Goal: Obtain resource: Download file/media

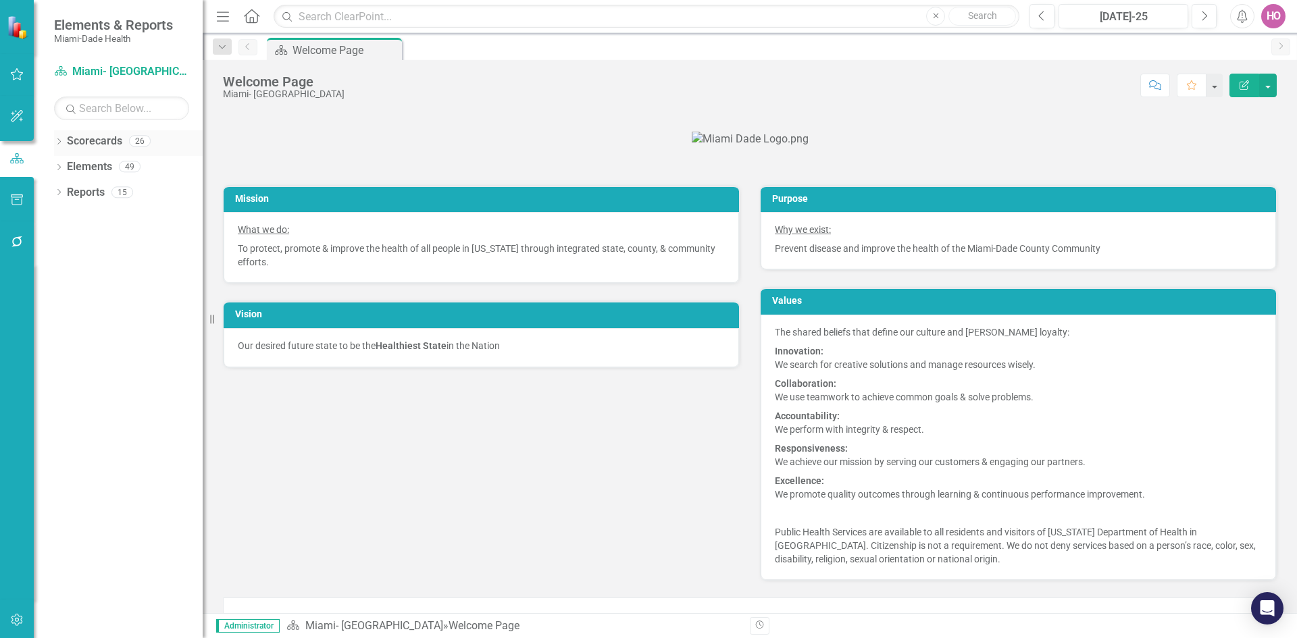
click at [57, 144] on icon "Dropdown" at bounding box center [58, 142] width 9 height 7
click at [68, 168] on icon "Dropdown" at bounding box center [66, 166] width 10 height 8
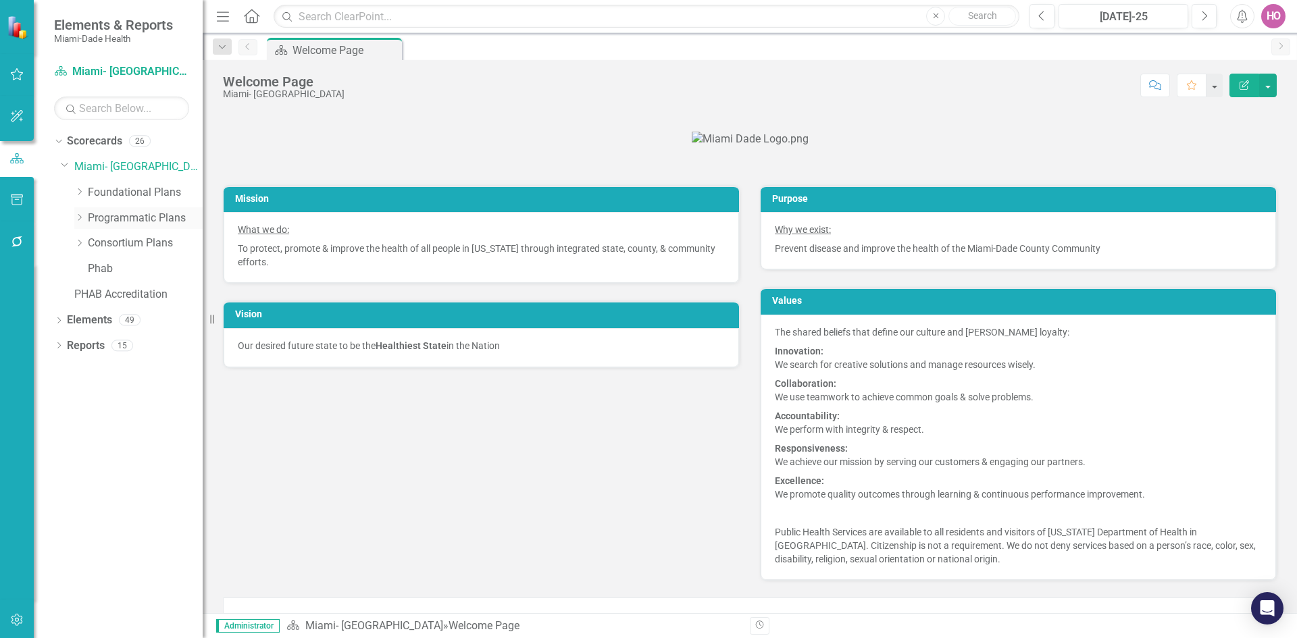
click at [136, 219] on link "Programmatic Plans" at bounding box center [145, 219] width 115 height 16
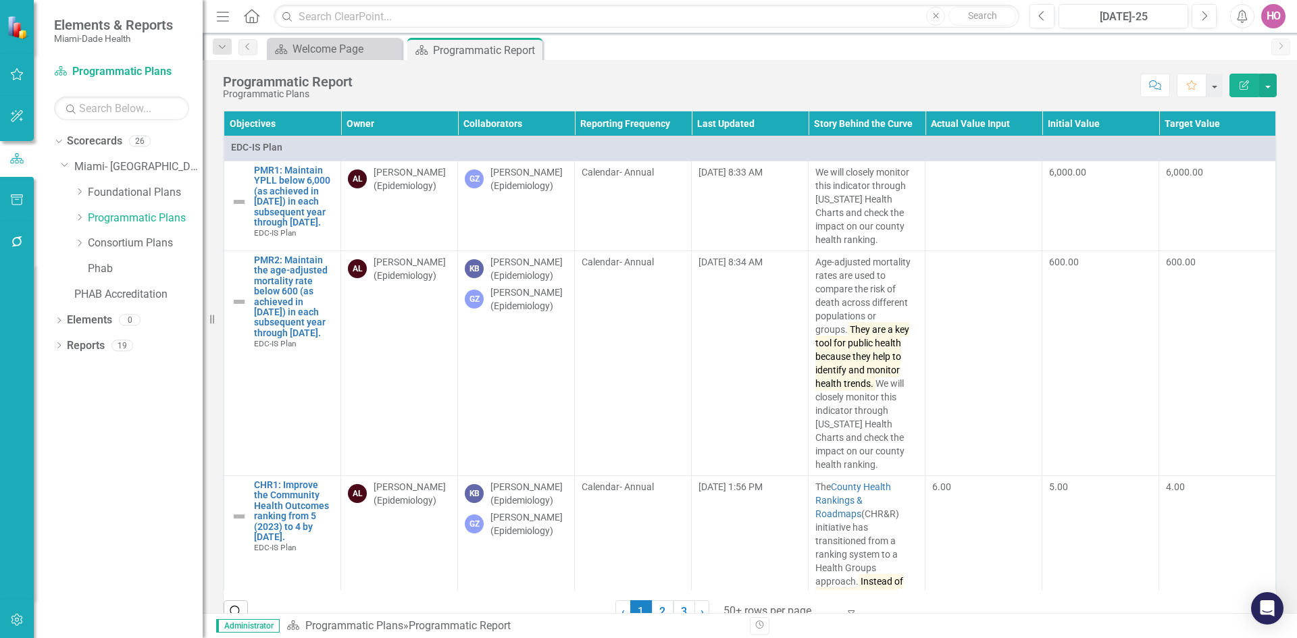
click at [1241, 83] on icon "Edit Report" at bounding box center [1244, 84] width 12 height 9
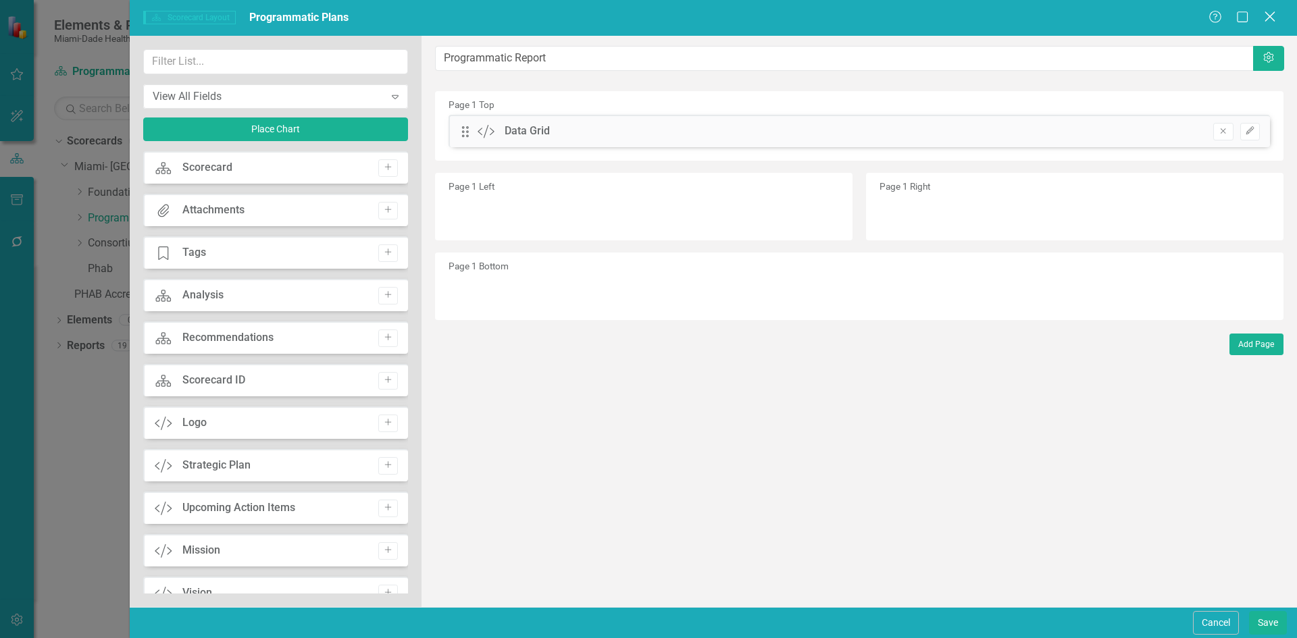
click at [1276, 20] on icon "Close" at bounding box center [1269, 16] width 17 height 13
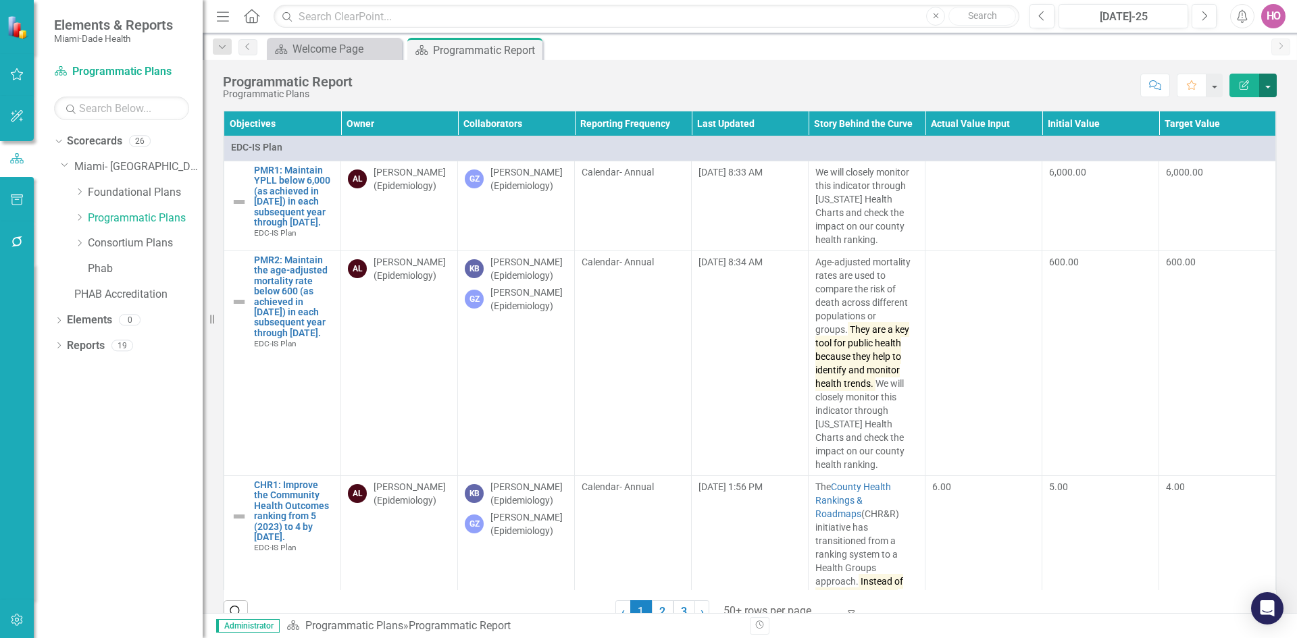
click at [1267, 87] on button "button" at bounding box center [1268, 86] width 18 height 24
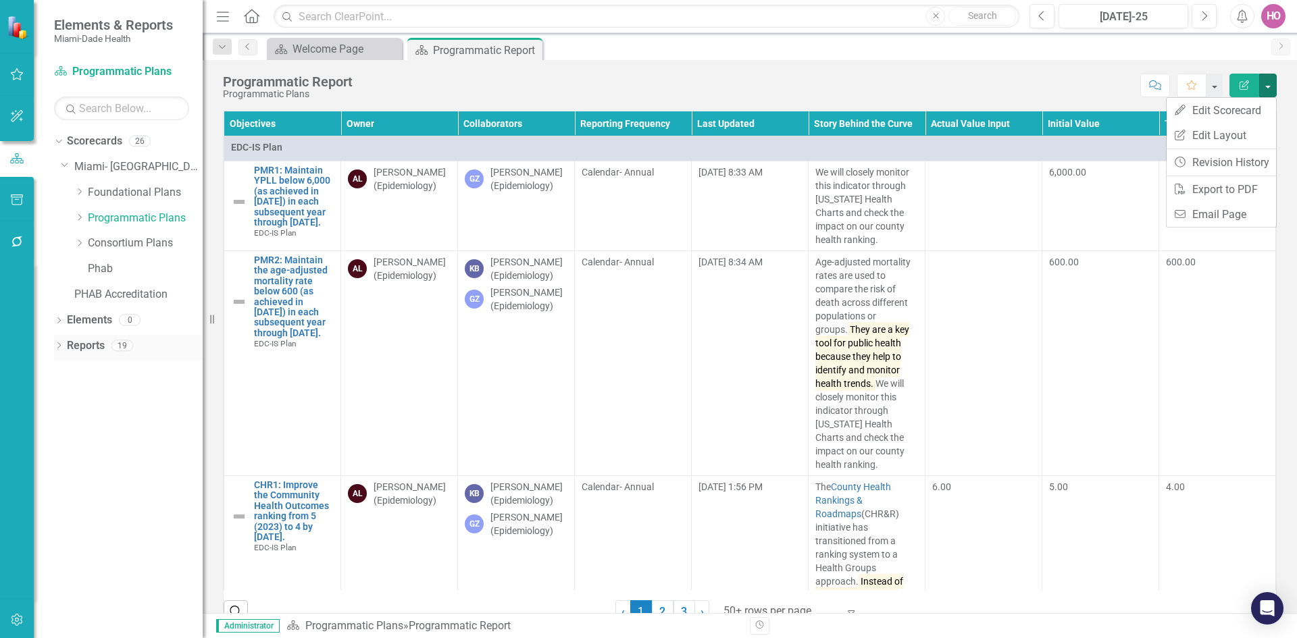
click at [55, 347] on icon "Dropdown" at bounding box center [58, 346] width 9 height 7
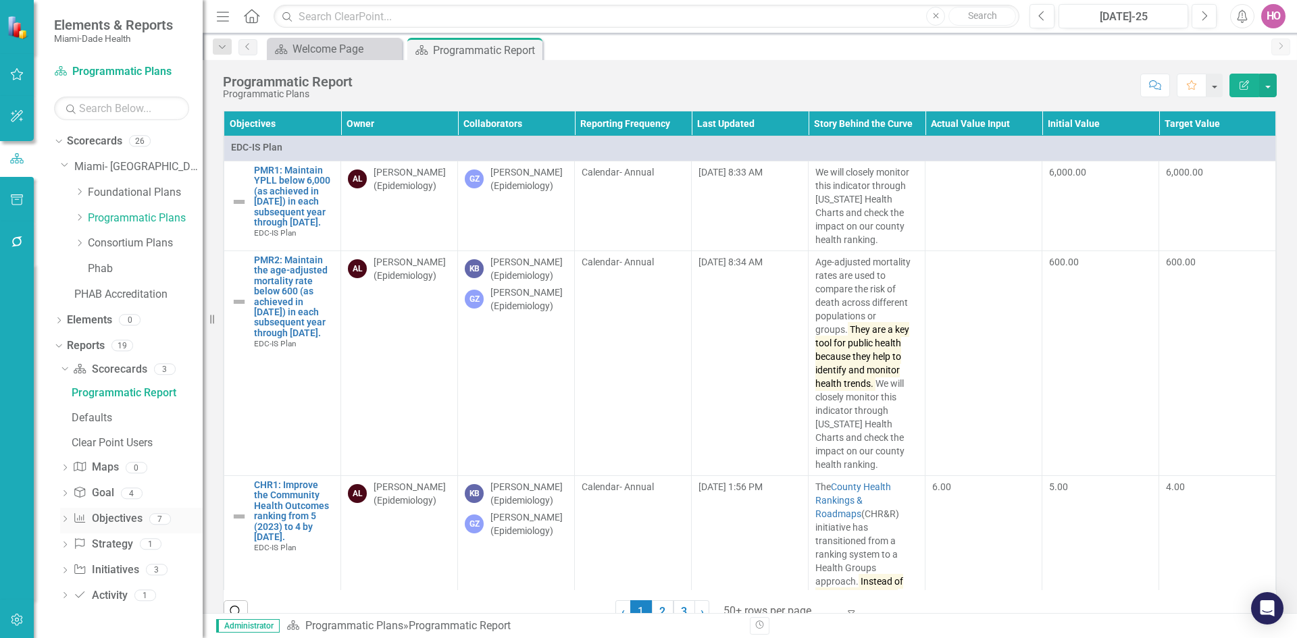
click at [64, 518] on icon "Dropdown" at bounding box center [64, 520] width 9 height 7
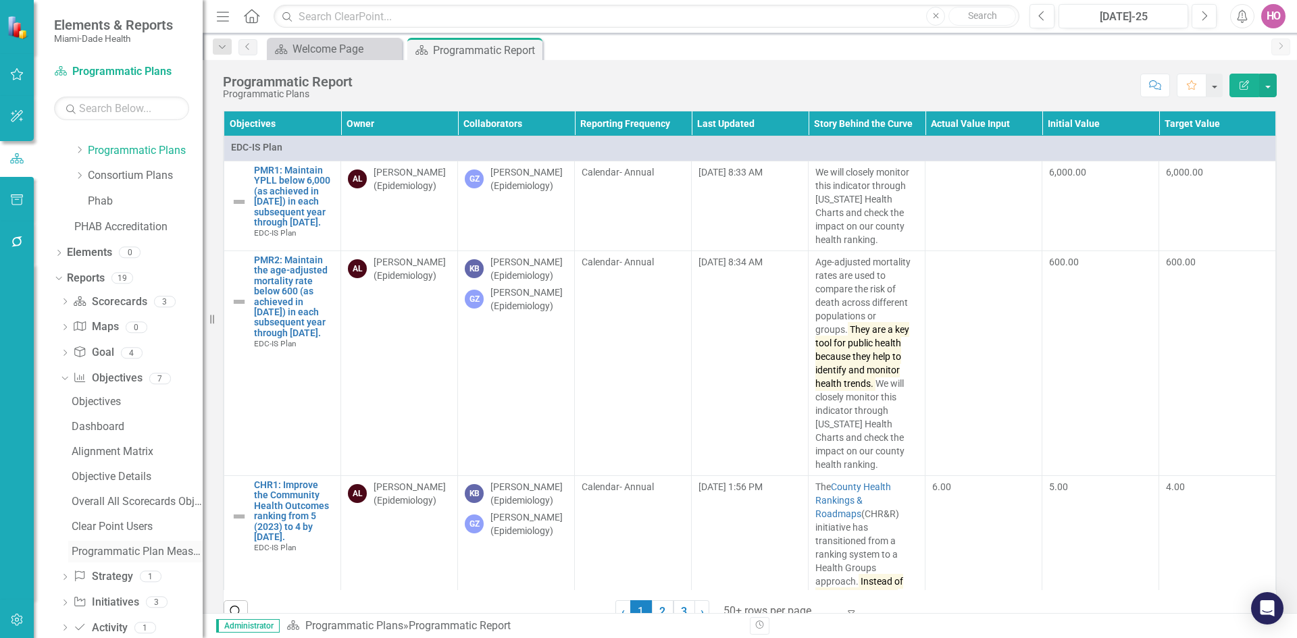
click at [136, 551] on div "Programmatic Plan Measures" at bounding box center [137, 552] width 131 height 12
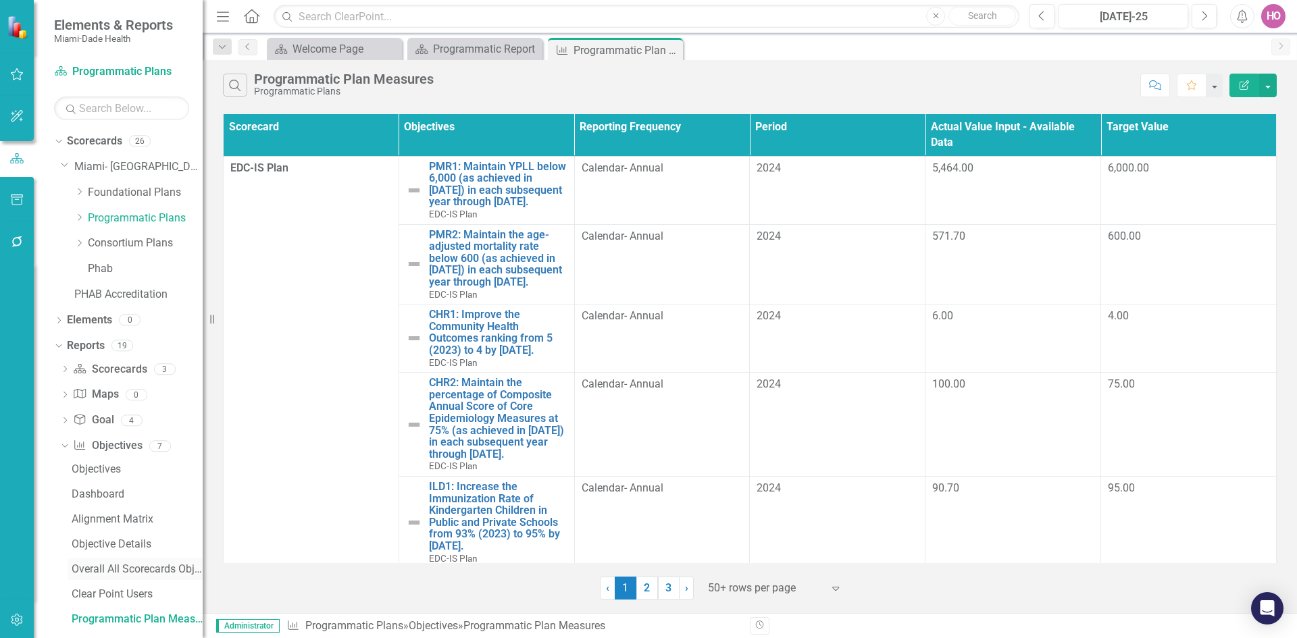
click at [101, 565] on div "Overall All Scorecards Objective Report" at bounding box center [137, 569] width 131 height 12
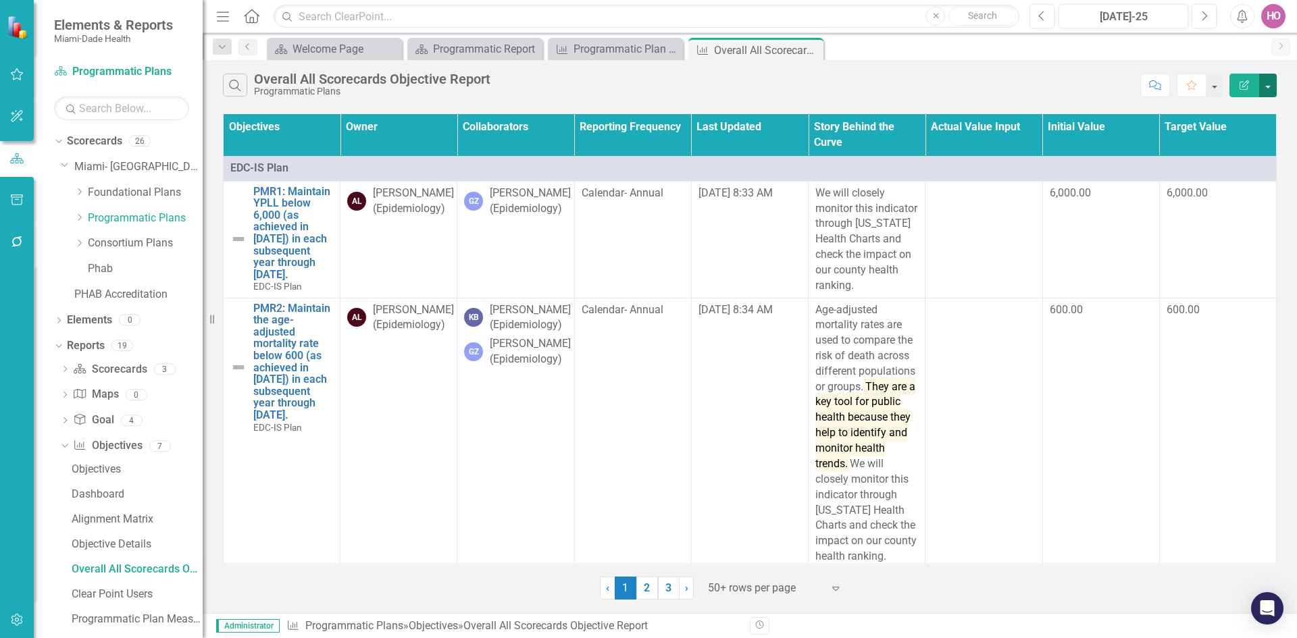
click at [1268, 83] on button "button" at bounding box center [1268, 86] width 18 height 24
click at [1221, 161] on link "Excel Export to Excel" at bounding box center [1223, 162] width 107 height 25
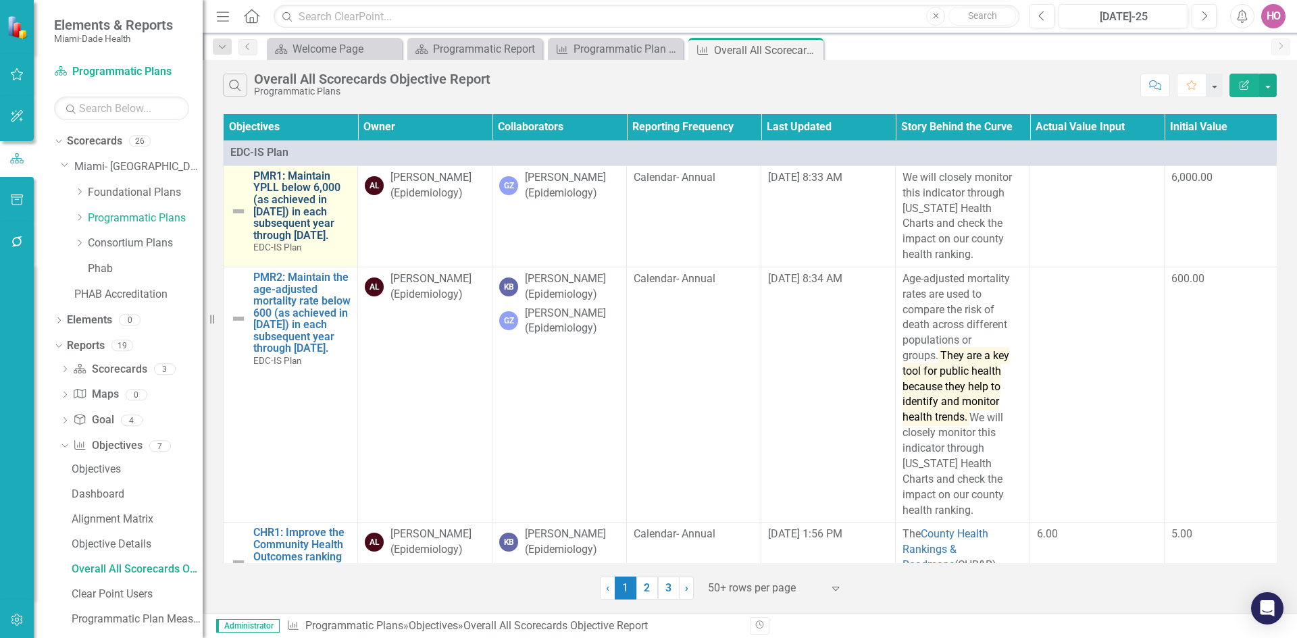
click at [313, 219] on link "PMR1: Maintain YPLL below 6,000 (as achieved in [DATE]) in each subsequent year…" at bounding box center [301, 206] width 97 height 72
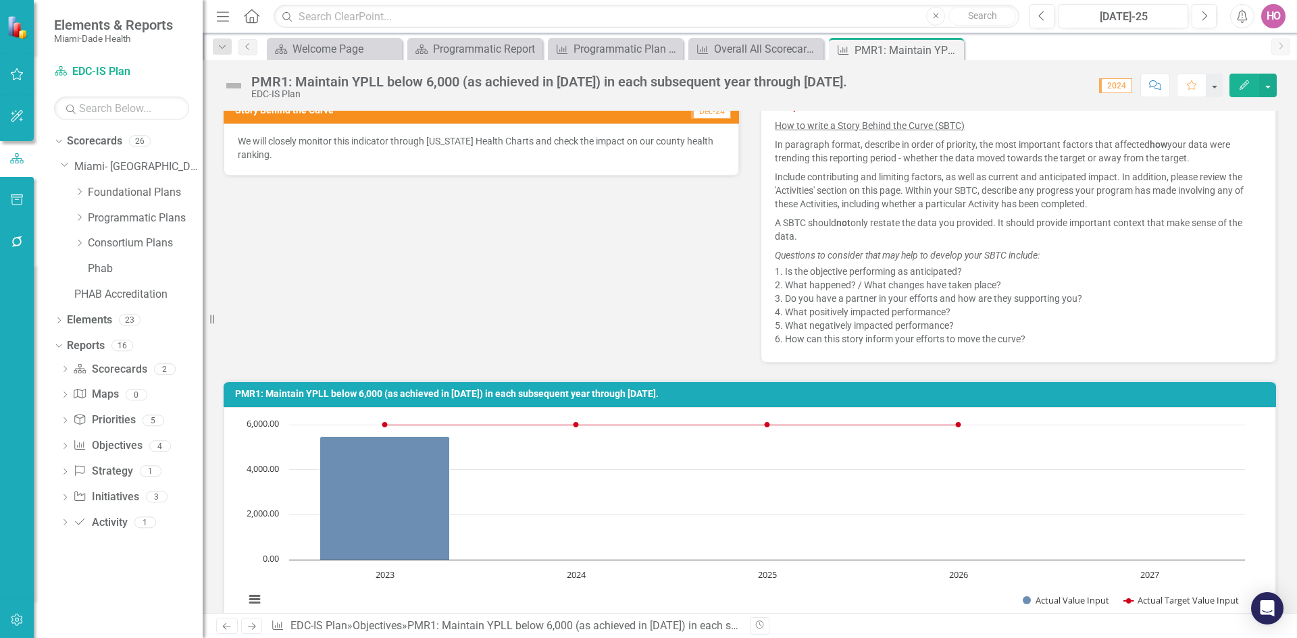
scroll to position [405, 0]
